Goal: Communication & Community: Answer question/provide support

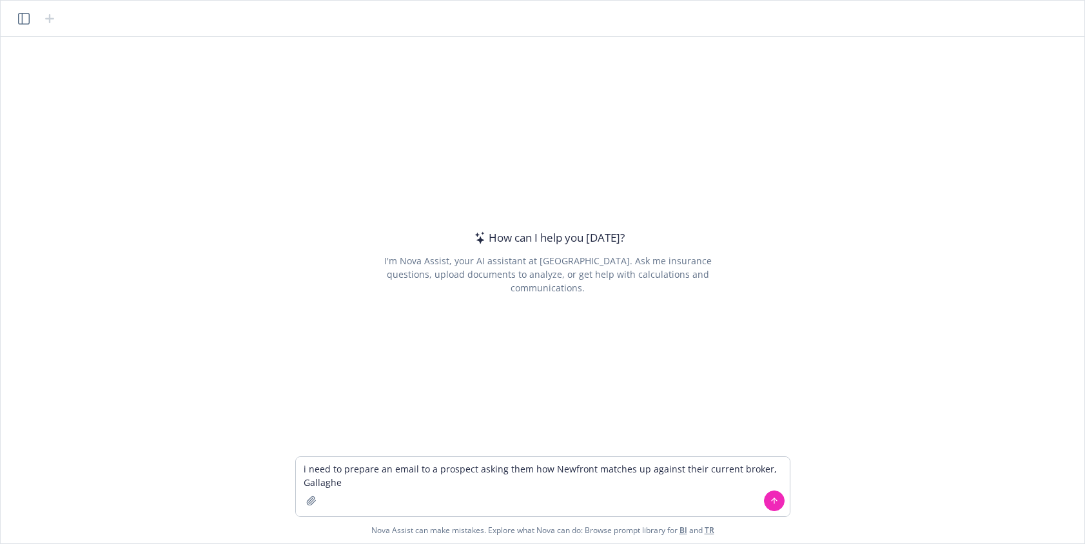
type textarea "i need to prepare an email to a prospect asking them how Newfront matches up ag…"
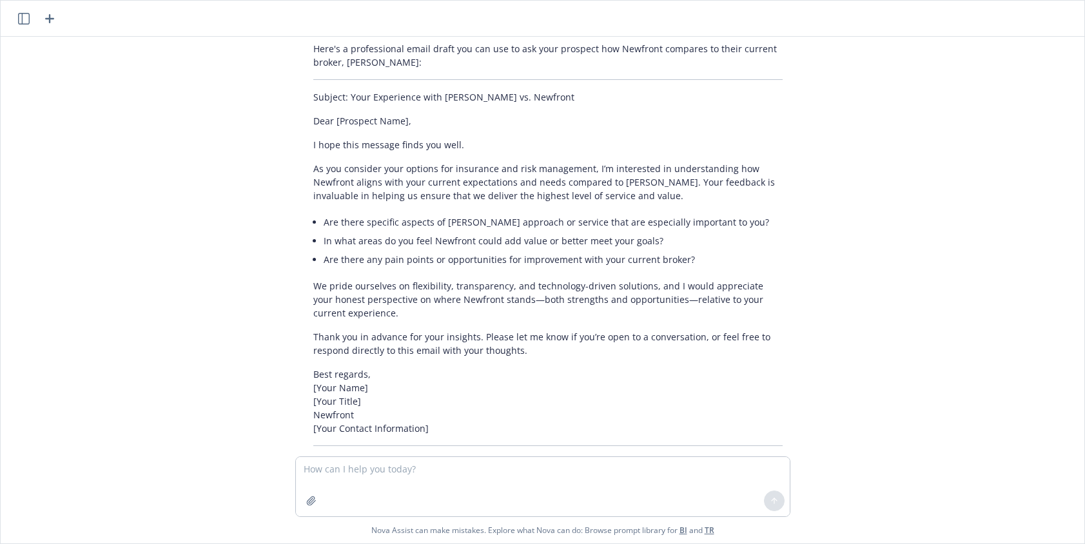
scroll to position [126, 0]
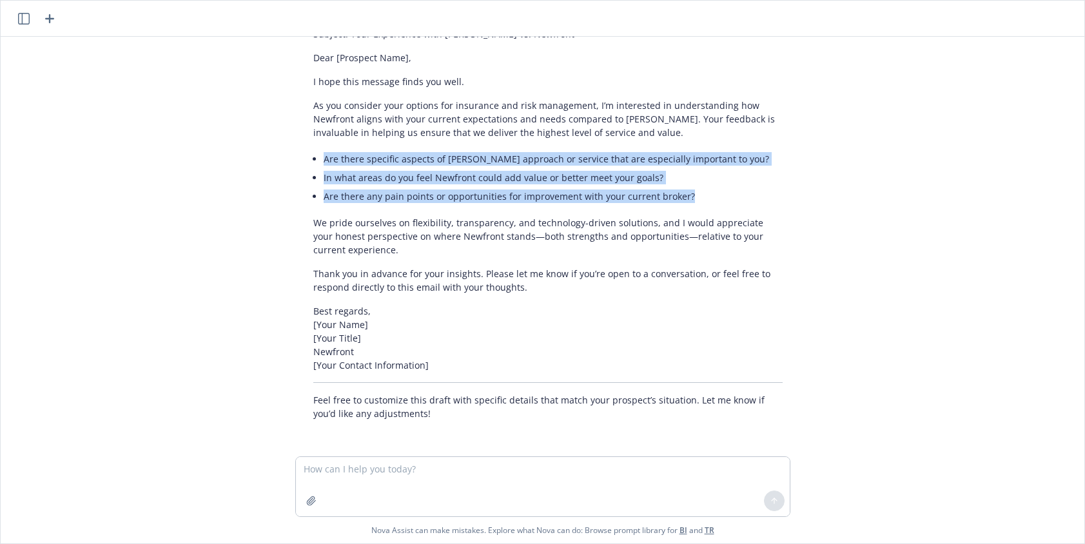
drag, startPoint x: 712, startPoint y: 197, endPoint x: 298, endPoint y: 159, distance: 415.5
click at [300, 159] on div "Here's a professional email draft you can use to ask your prospect how Newfront…" at bounding box center [547, 200] width 495 height 452
copy ul "Are there specific aspects of [PERSON_NAME] approach or service that are especi…"
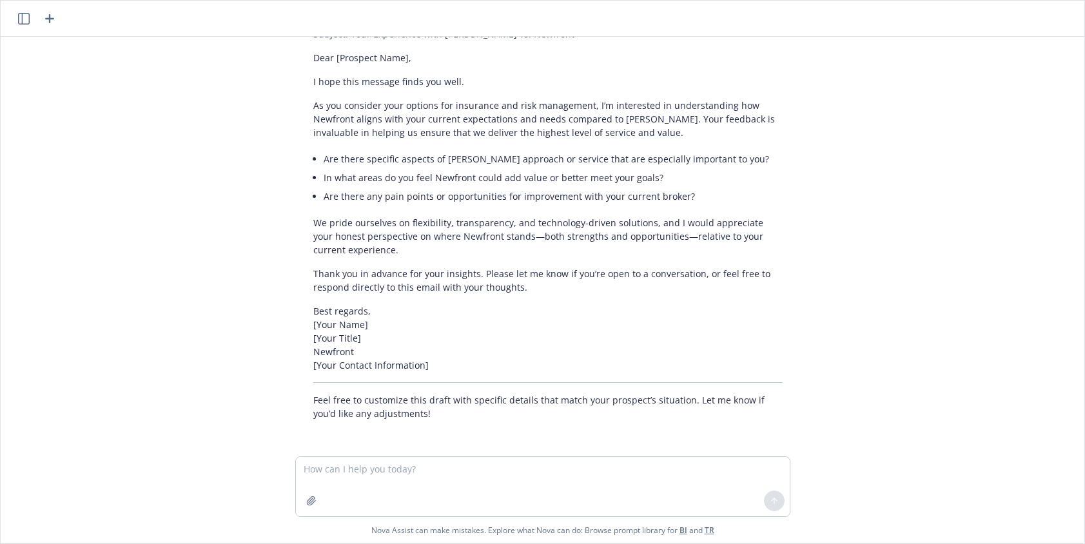
click at [841, 281] on div "i need to prepare an email to a prospect asking them how Newfront matches up ag…" at bounding box center [542, 247] width 1073 height 420
click at [380, 249] on p "We pride ourselves on flexibility, transparency, and technology-driven solution…" at bounding box center [547, 236] width 469 height 41
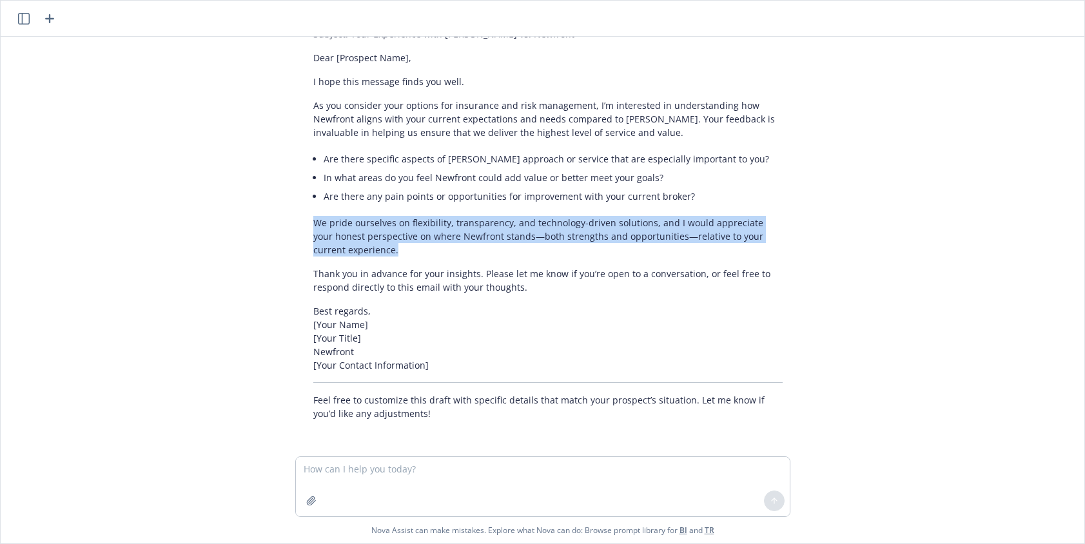
drag, startPoint x: 379, startPoint y: 245, endPoint x: 309, endPoint y: 224, distance: 73.4
click at [313, 224] on p "We pride ourselves on flexibility, transparency, and technology-driven solution…" at bounding box center [547, 236] width 469 height 41
copy p "We pride ourselves on flexibility, transparency, and technology-driven solution…"
